Goal: Browse casually

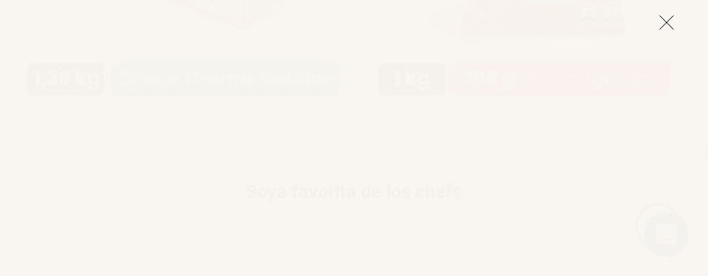
scroll to position [12689, 0]
click at [664, 16] on icon at bounding box center [667, 22] width 17 height 17
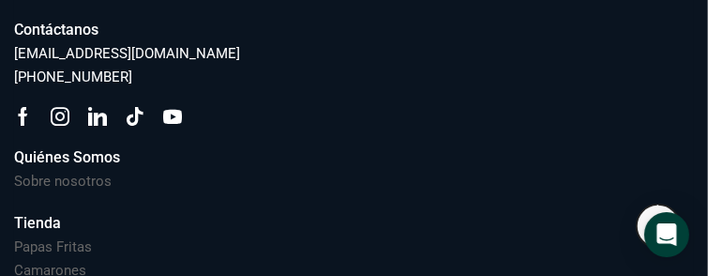
scroll to position [12407, 0]
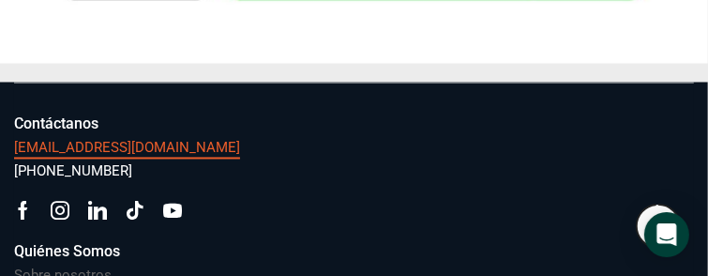
drag, startPoint x: 119, startPoint y: 167, endPoint x: 53, endPoint y: 148, distance: 69.2
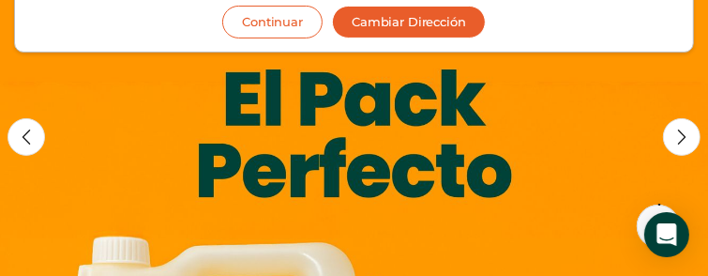
scroll to position [0, 0]
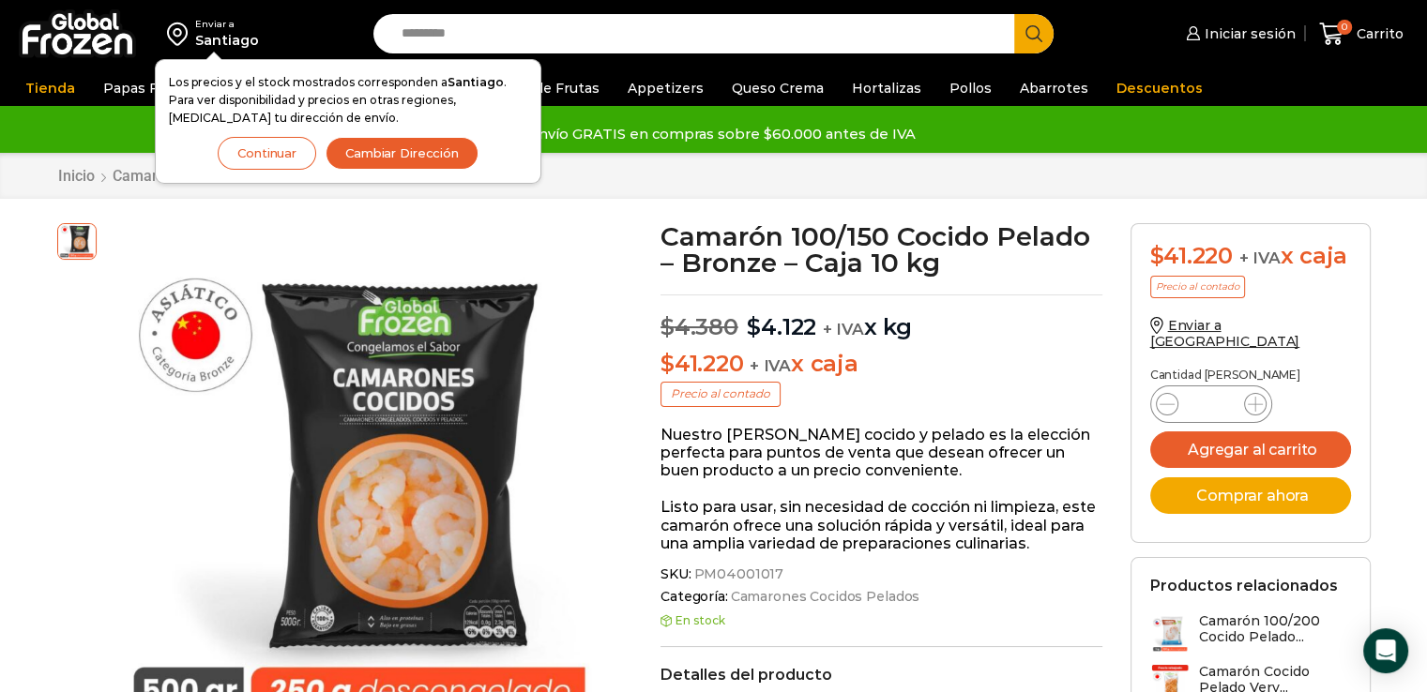
click at [117, 38] on img at bounding box center [77, 33] width 117 height 49
